Goal: Information Seeking & Learning: Learn about a topic

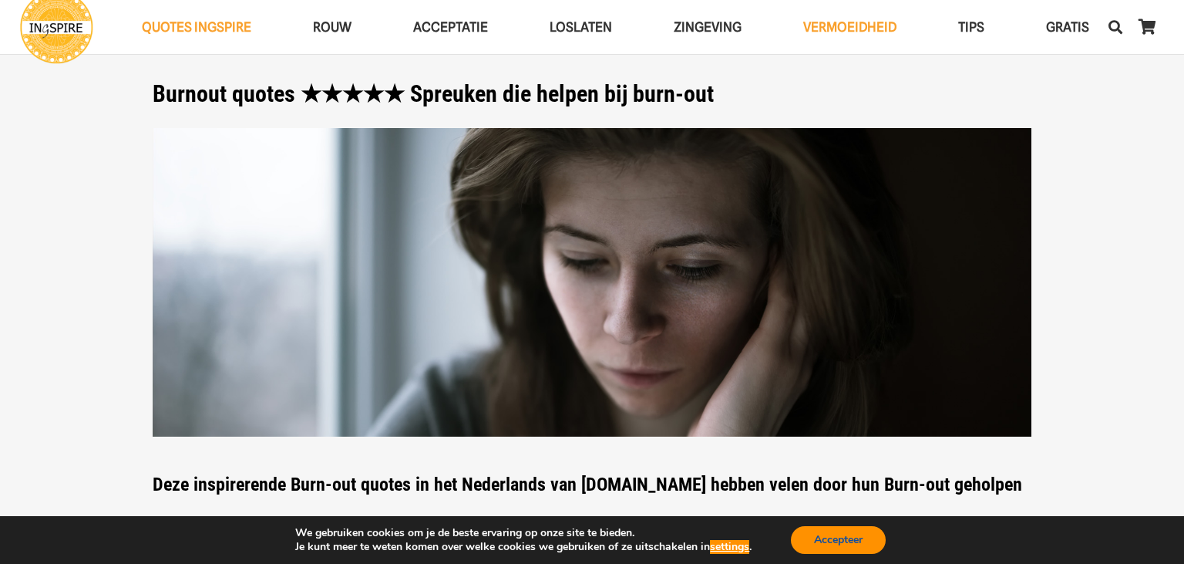
click at [853, 550] on button "Accepteer" at bounding box center [838, 540] width 95 height 28
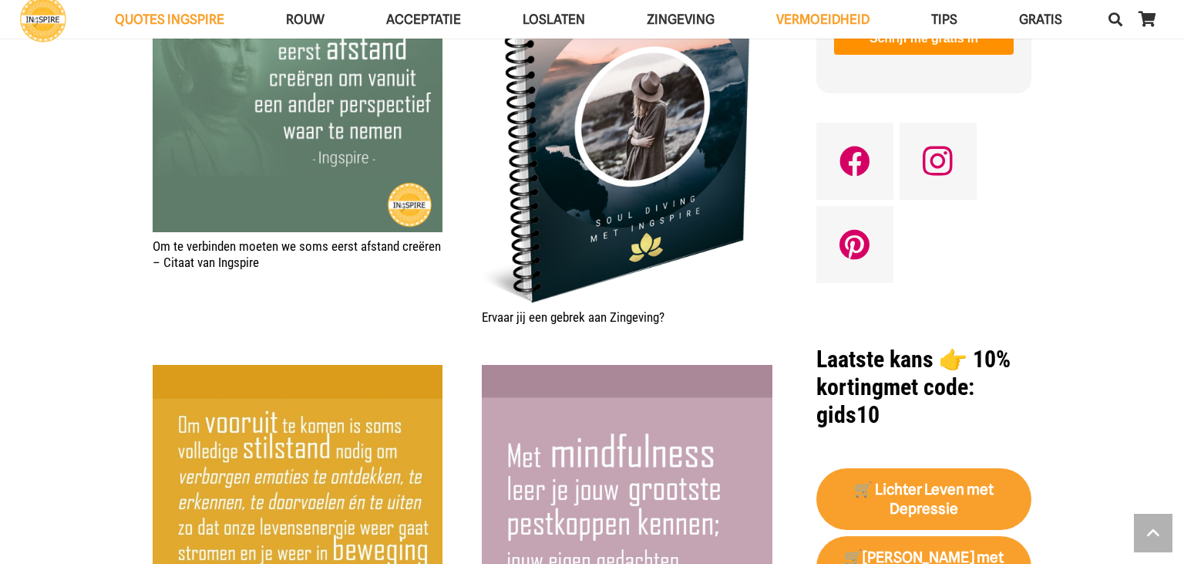
scroll to position [1865, 0]
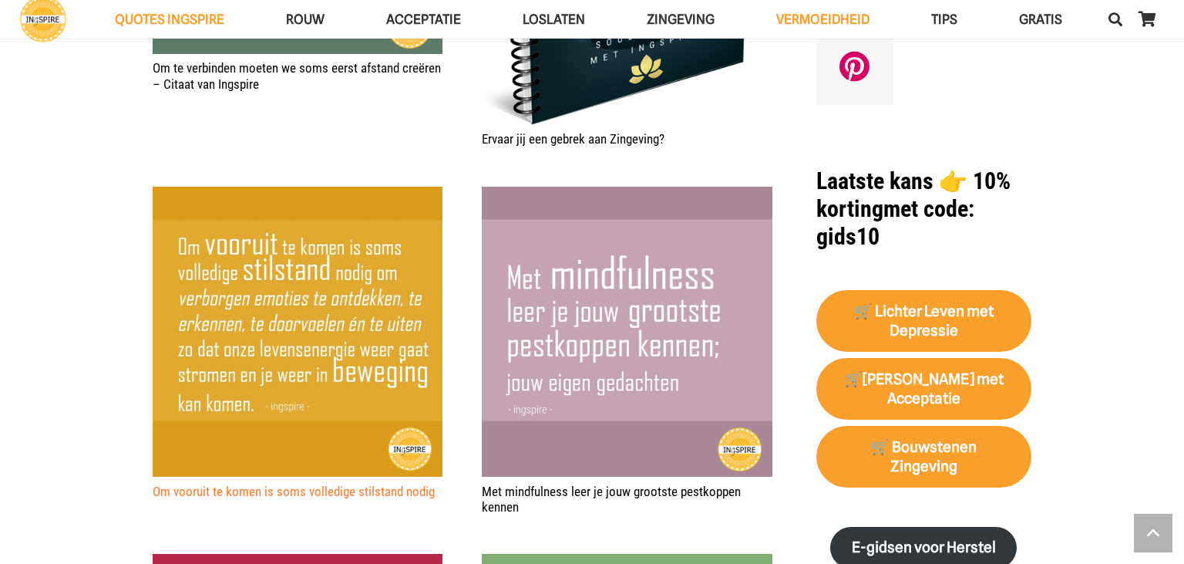
click at [159, 492] on link "Om vooruit te komen is soms volledige stilstand nodig" at bounding box center [294, 490] width 282 height 15
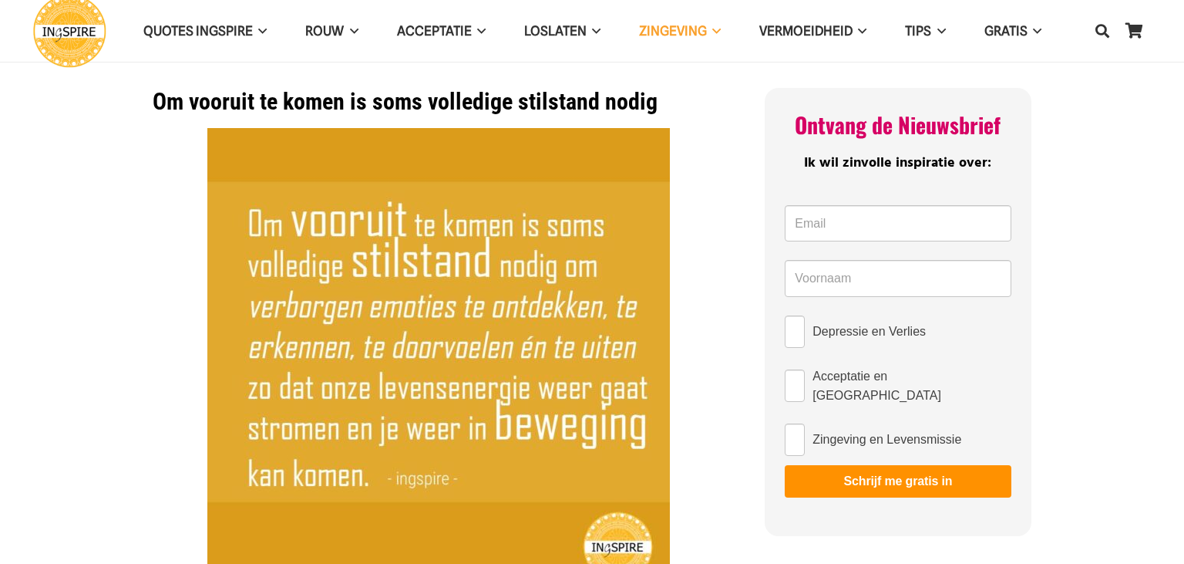
drag, startPoint x: 150, startPoint y: 102, endPoint x: 594, endPoint y: 81, distance: 445.4
